Goal: Go to known website: Access a specific website the user already knows

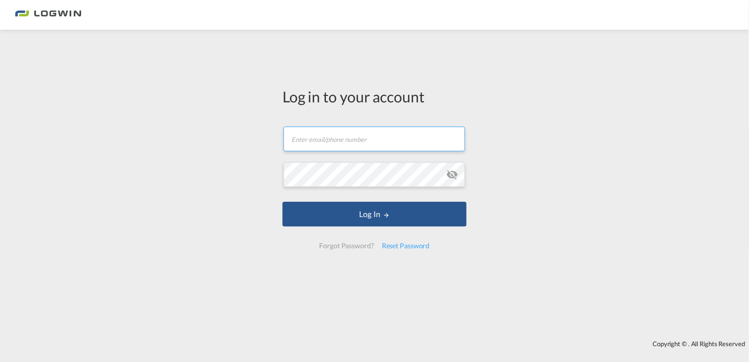
click at [360, 134] on input "text" at bounding box center [375, 139] width 182 height 25
type input "[PERSON_NAME][EMAIL_ADDRESS][DOMAIN_NAME]"
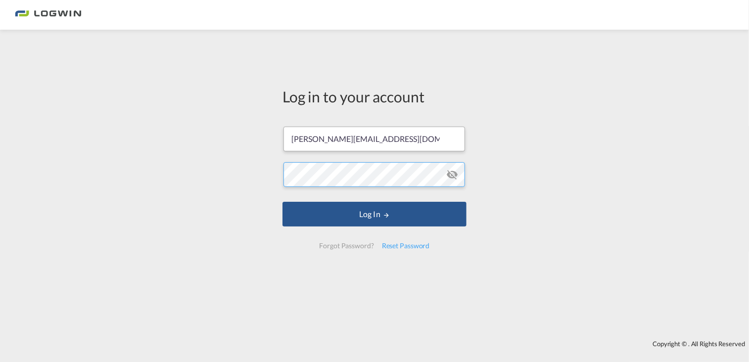
click at [283, 202] on button "Log In" at bounding box center [375, 214] width 184 height 25
